Goal: Information Seeking & Learning: Check status

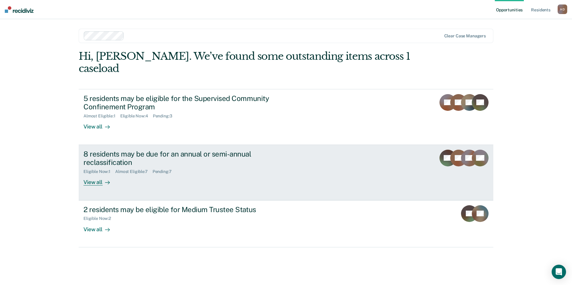
click at [99, 176] on link "8 residents may be due for an annual or semi-annual reclassification Eligible N…" at bounding box center [286, 173] width 414 height 56
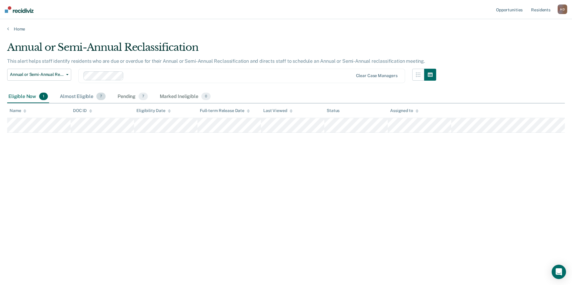
click at [87, 100] on div "Almost Eligible 7" at bounding box center [83, 96] width 48 height 13
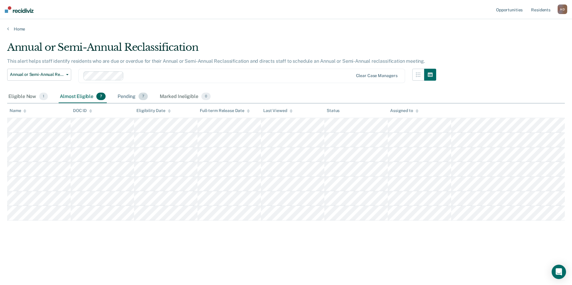
click at [136, 96] on div "Pending 7" at bounding box center [132, 96] width 33 height 13
click at [22, 97] on div "Eligible Now 1" at bounding box center [28, 96] width 42 height 13
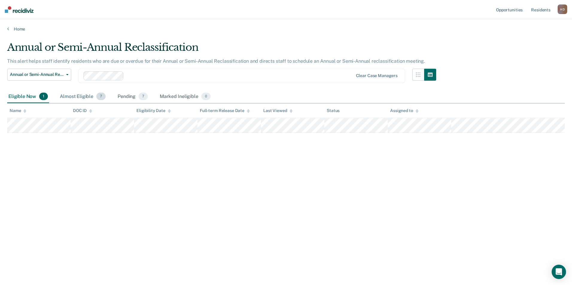
click at [96, 98] on span "7" at bounding box center [100, 97] width 9 height 8
